Goal: Use online tool/utility: Utilize a website feature to perform a specific function

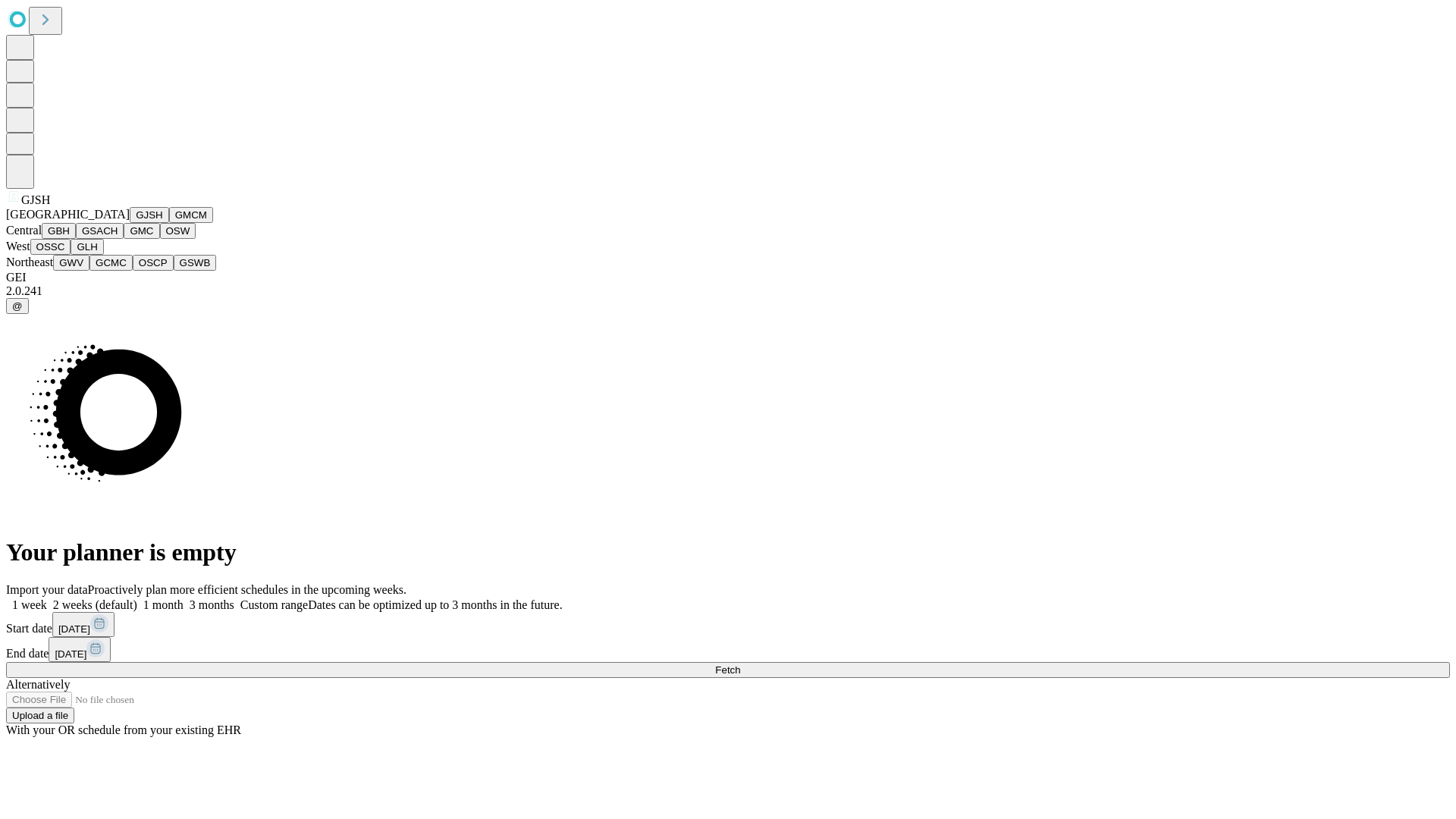
click at [130, 223] on button "GJSH" at bounding box center [149, 215] width 39 height 16
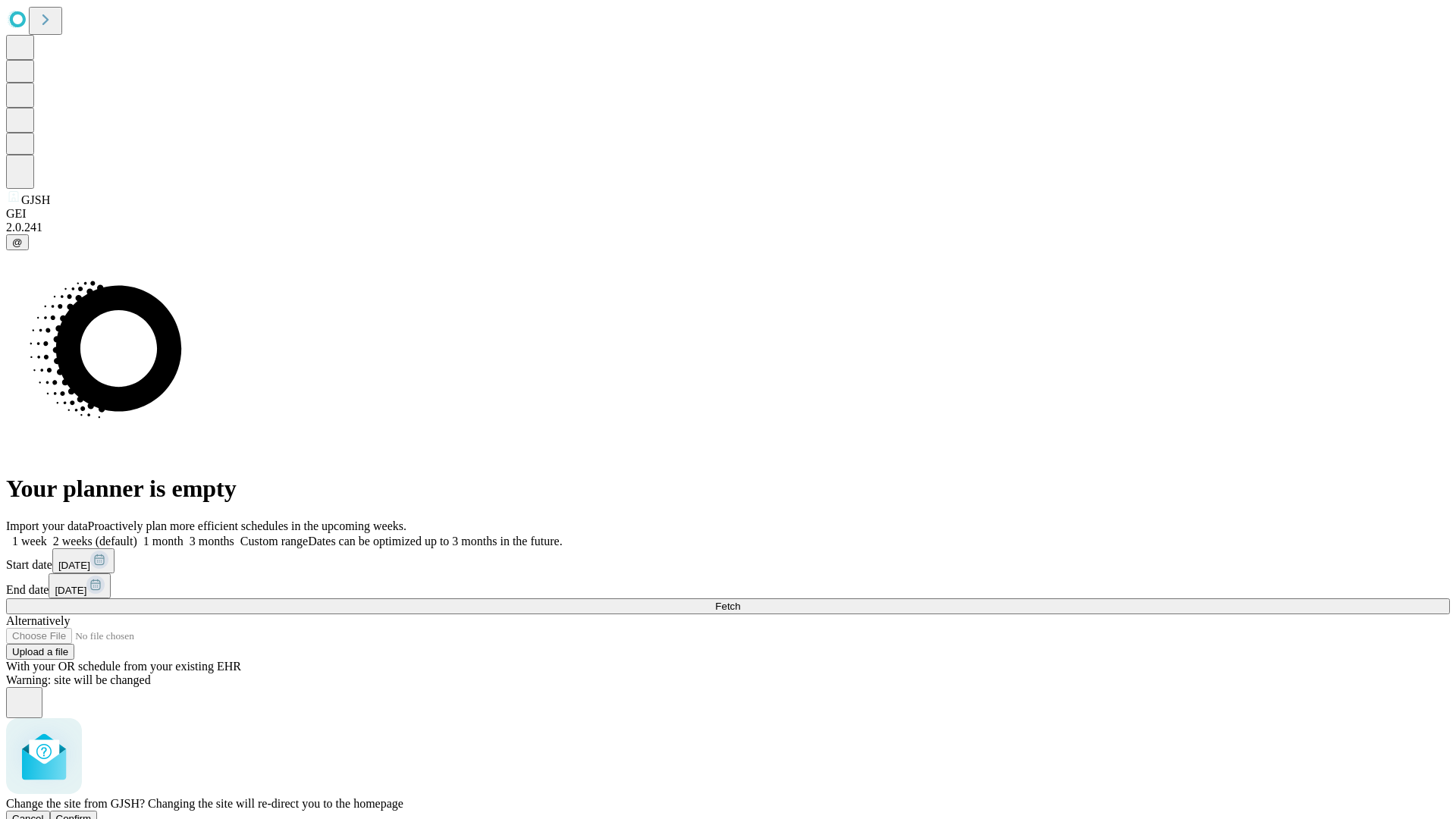
click at [92, 813] on span "Confirm" at bounding box center [74, 818] width 36 height 11
click at [137, 534] on label "2 weeks (default)" at bounding box center [92, 540] width 90 height 13
click at [740, 600] on span "Fetch" at bounding box center [727, 606] width 25 height 11
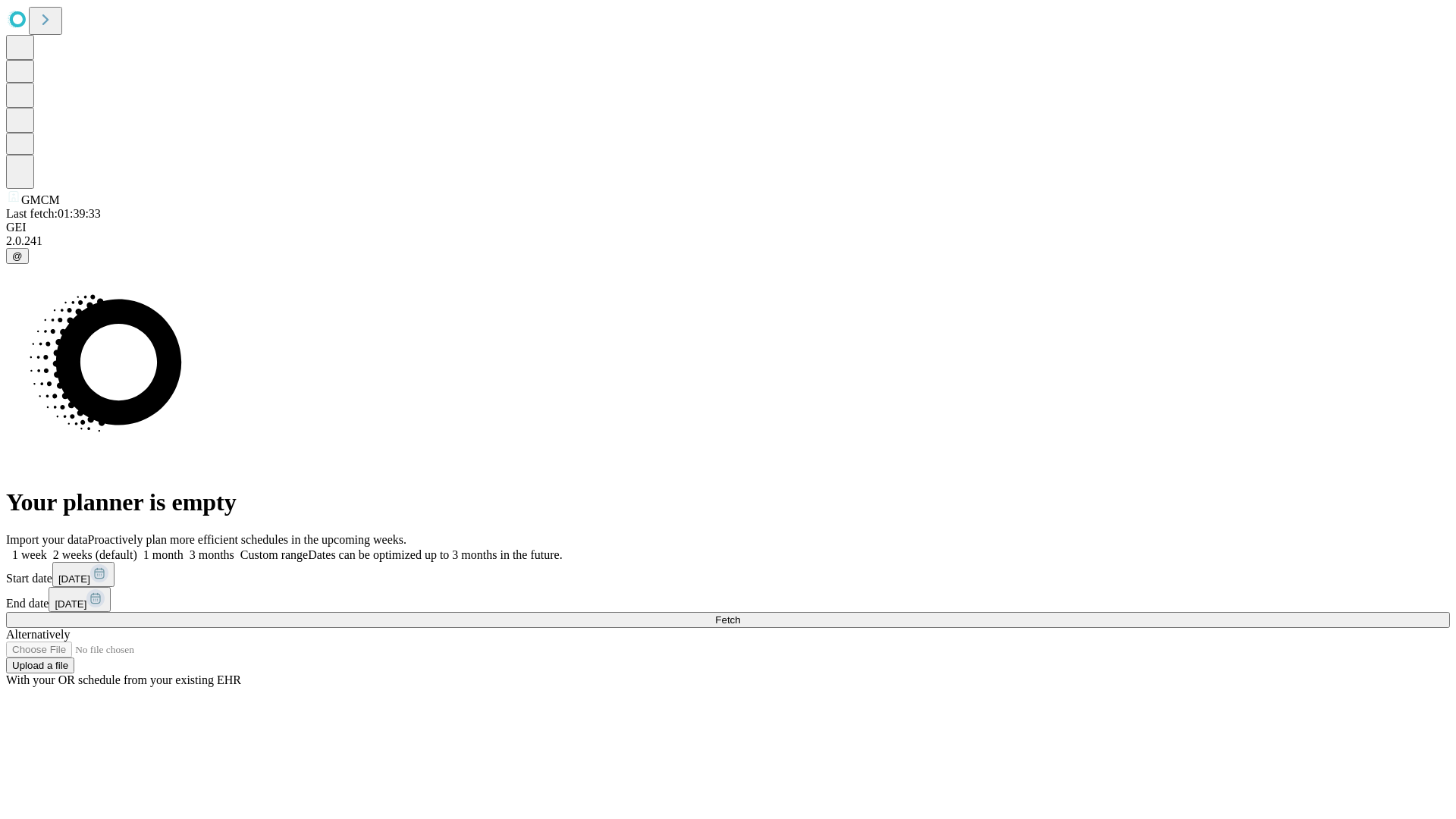
click at [137, 548] on label "2 weeks (default)" at bounding box center [92, 554] width 90 height 13
click at [740, 614] on span "Fetch" at bounding box center [727, 619] width 25 height 11
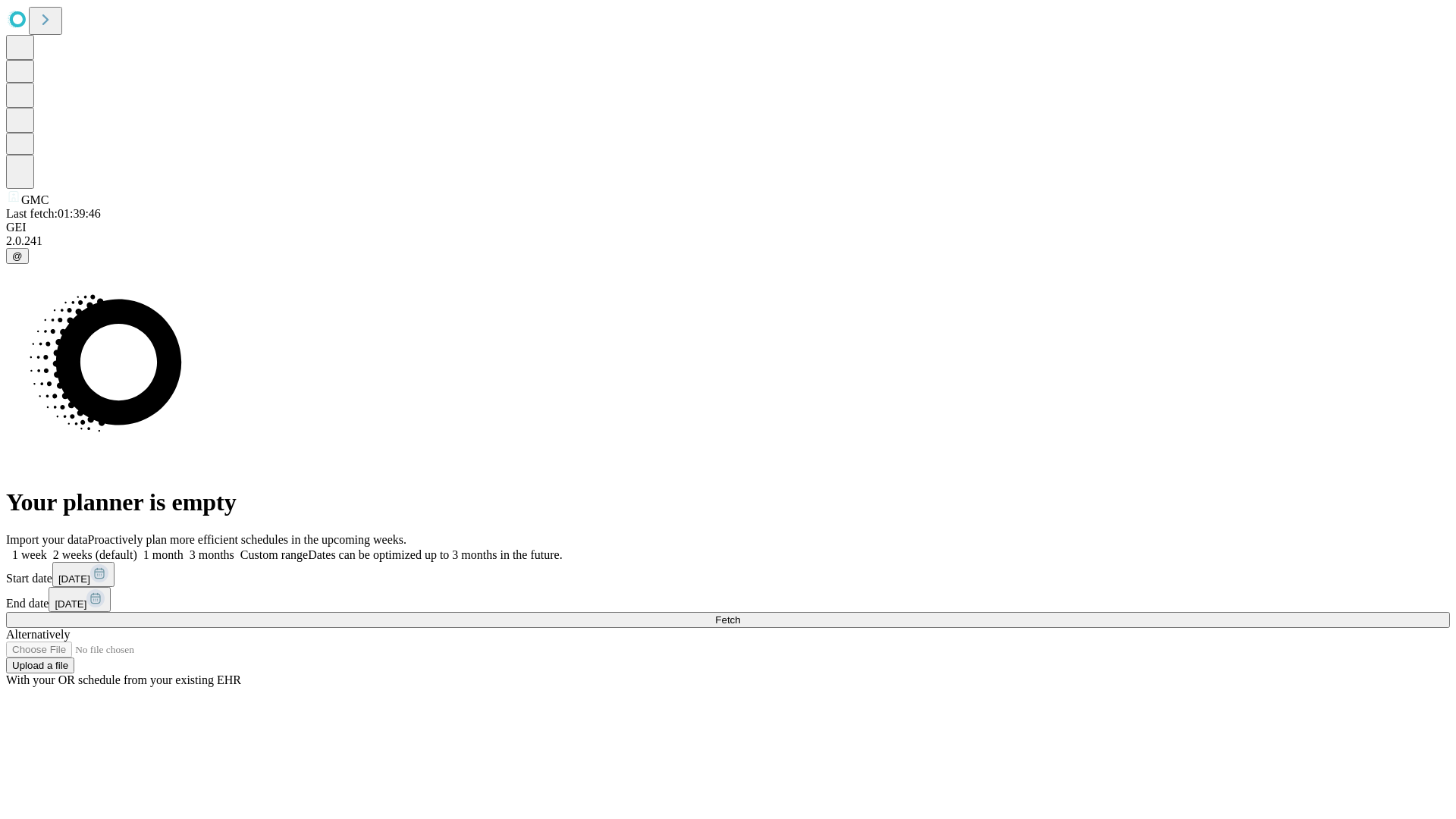
click at [740, 614] on span "Fetch" at bounding box center [727, 619] width 25 height 11
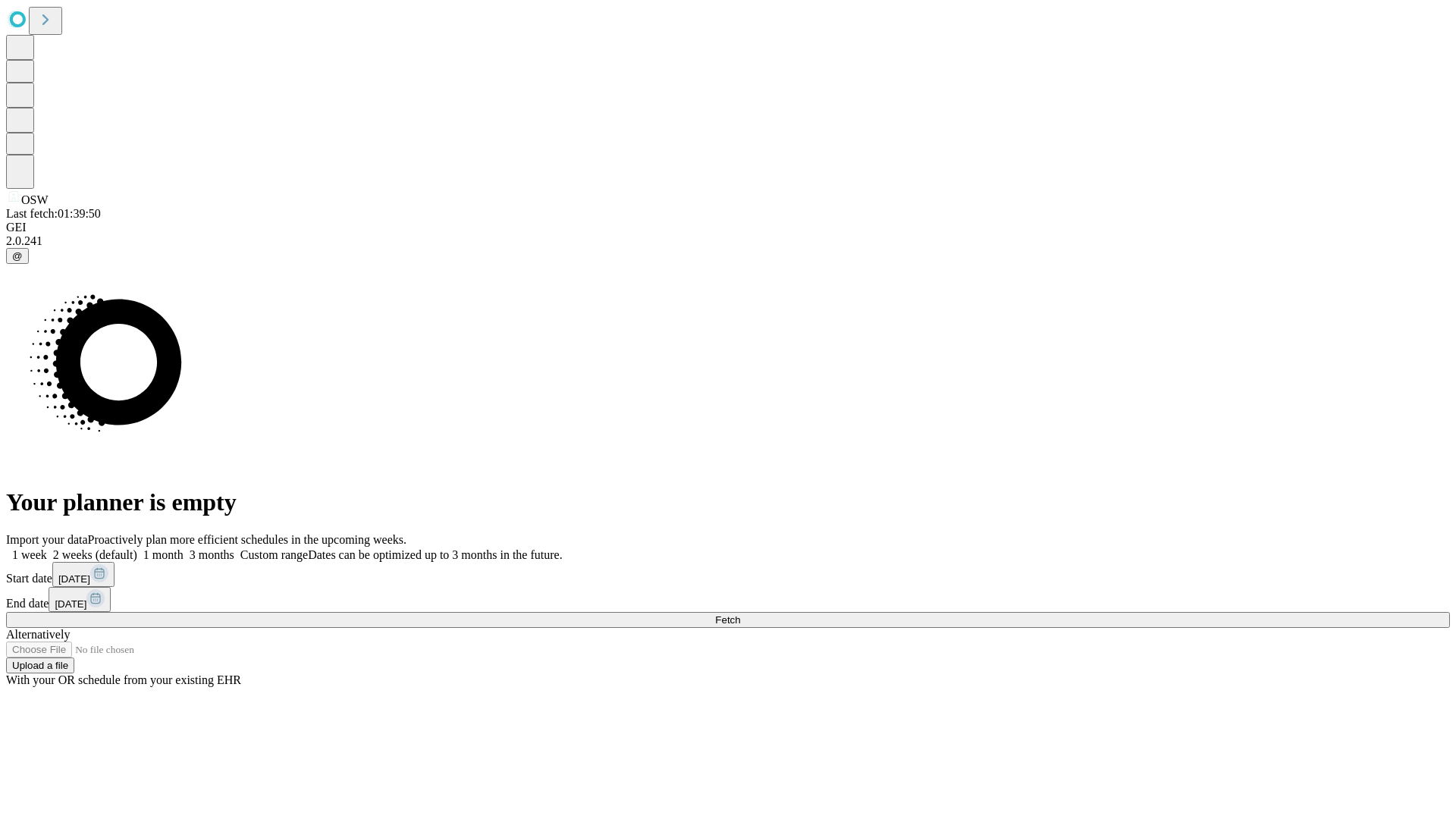
click at [137, 548] on label "2 weeks (default)" at bounding box center [92, 554] width 90 height 13
click at [740, 614] on span "Fetch" at bounding box center [727, 619] width 25 height 11
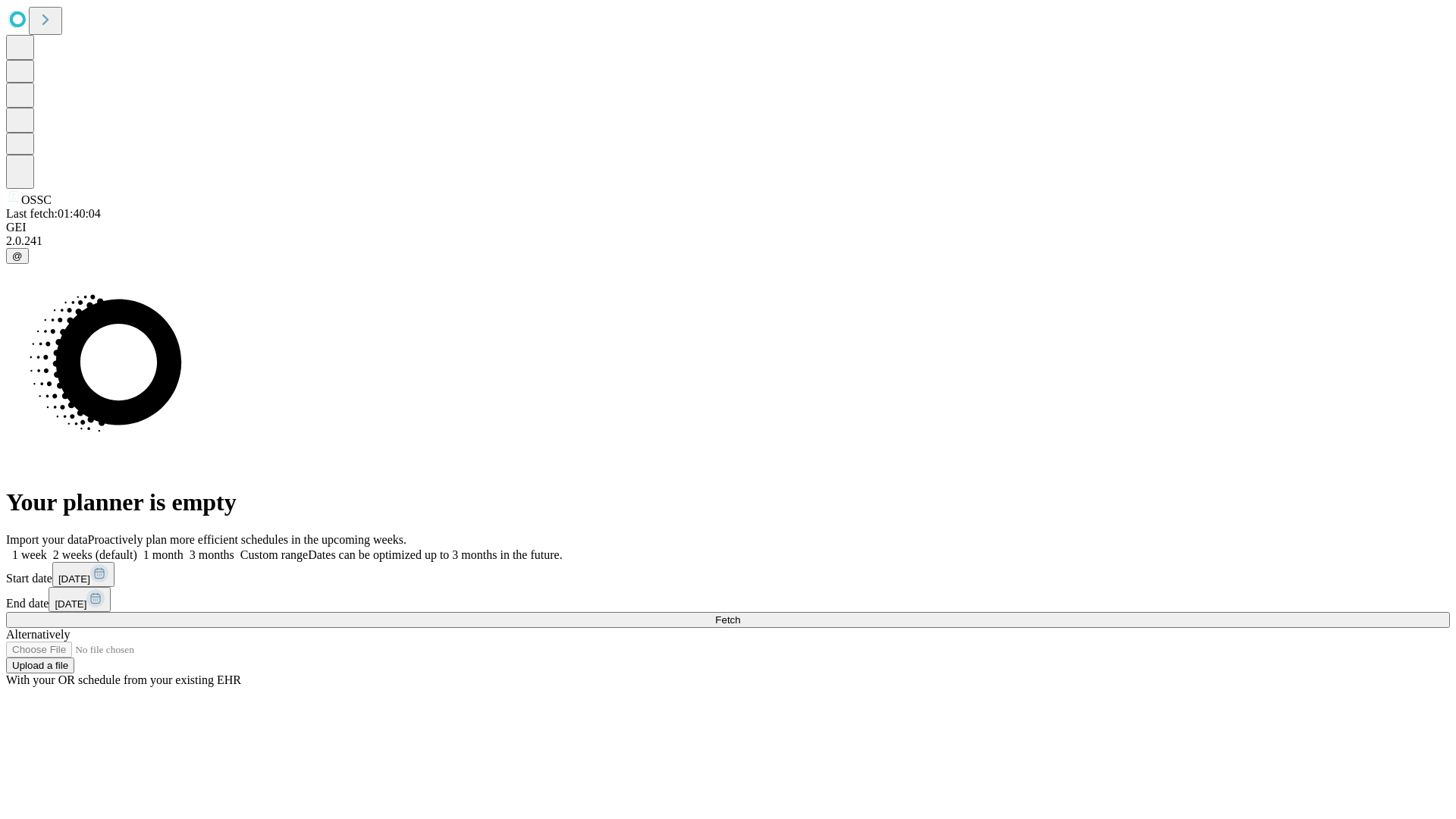
click at [137, 548] on label "2 weeks (default)" at bounding box center [92, 554] width 90 height 13
click at [740, 614] on span "Fetch" at bounding box center [727, 619] width 25 height 11
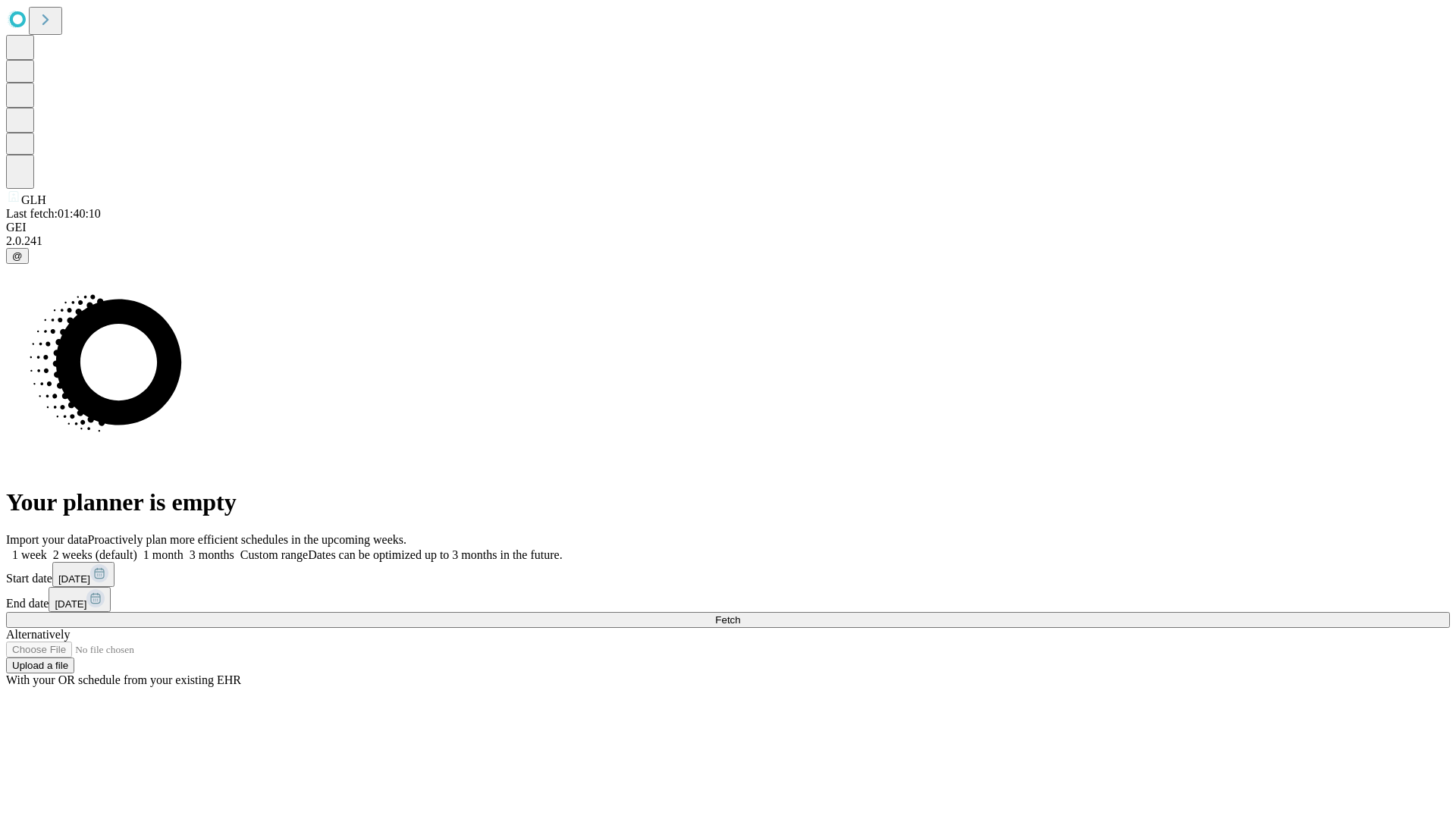
click at [137, 548] on label "2 weeks (default)" at bounding box center [92, 554] width 90 height 13
click at [740, 614] on span "Fetch" at bounding box center [727, 619] width 25 height 11
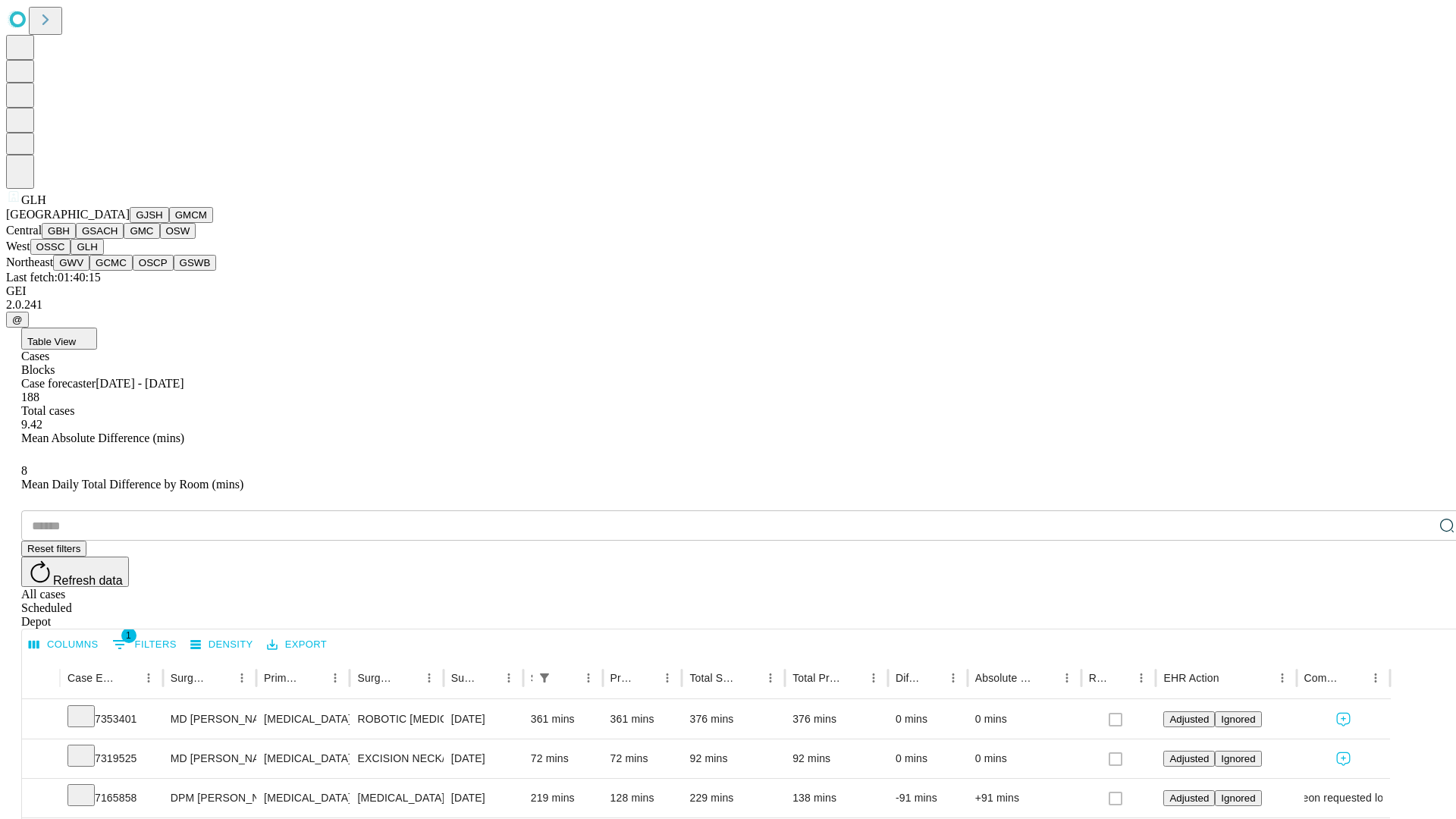
click at [90, 271] on button "GWV" at bounding box center [71, 263] width 36 height 16
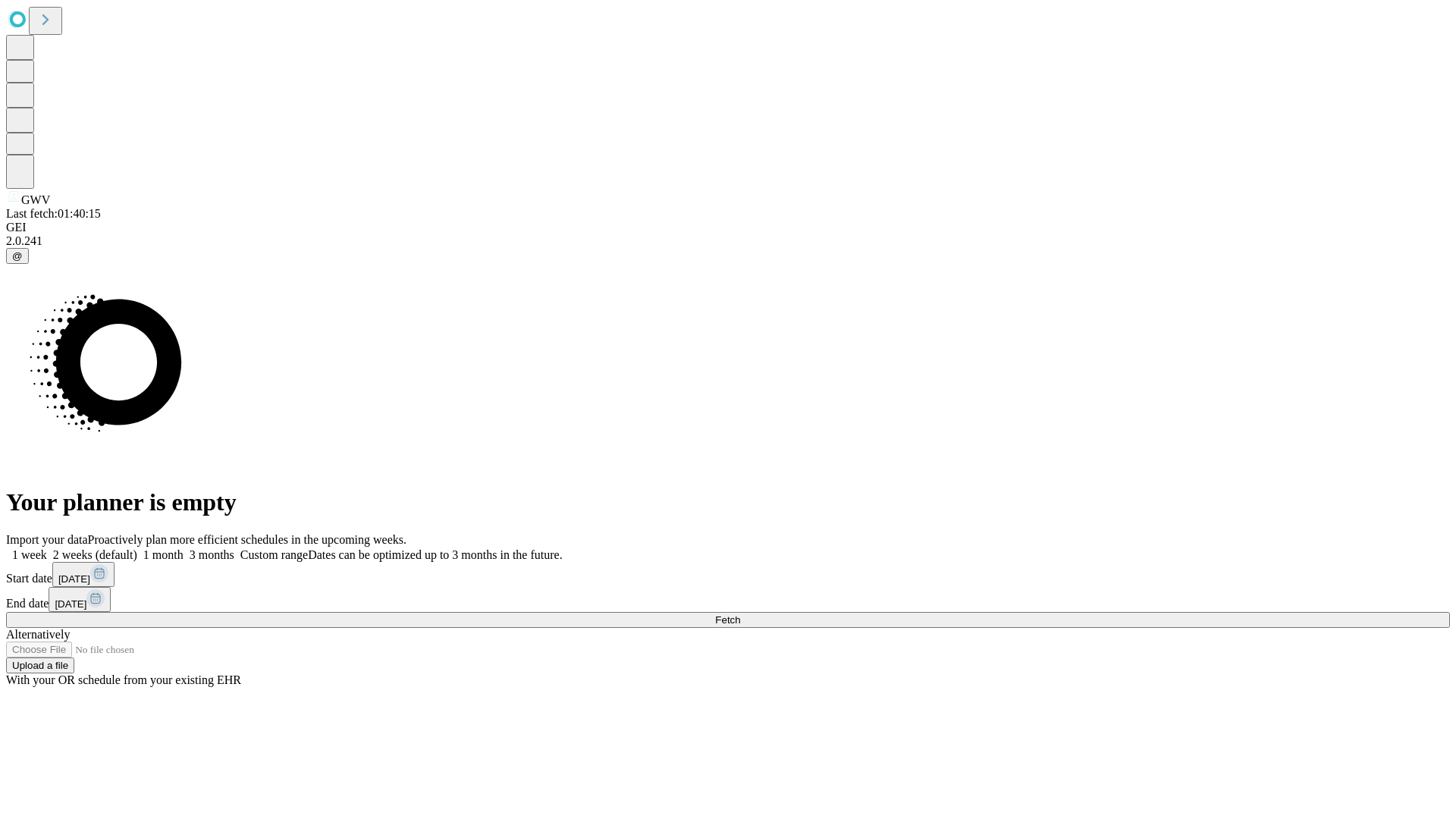
click at [137, 548] on label "2 weeks (default)" at bounding box center [92, 554] width 90 height 13
click at [740, 614] on span "Fetch" at bounding box center [727, 619] width 25 height 11
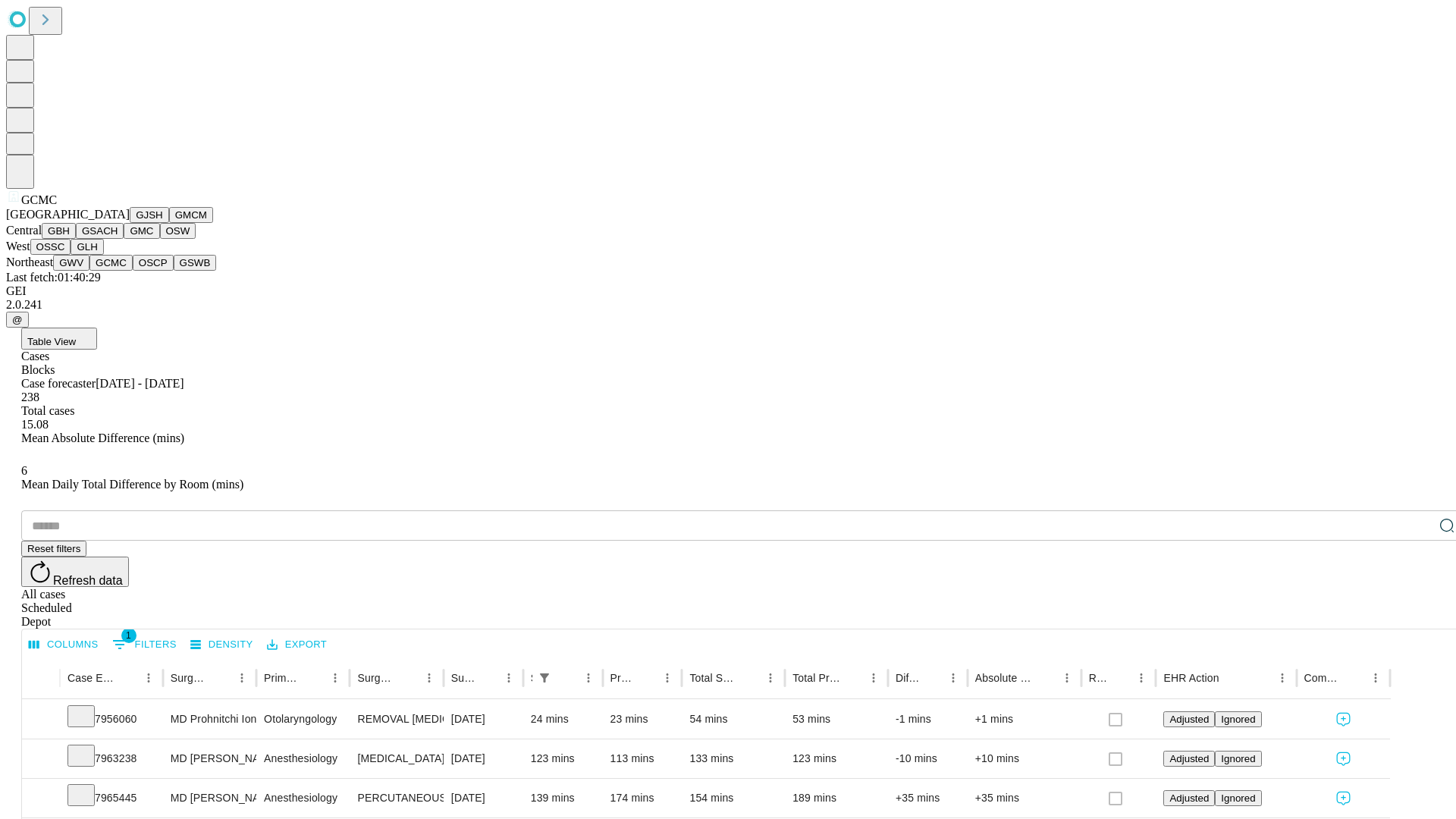
click at [133, 271] on button "OSCP" at bounding box center [153, 263] width 41 height 16
